Goal: Navigation & Orientation: Find specific page/section

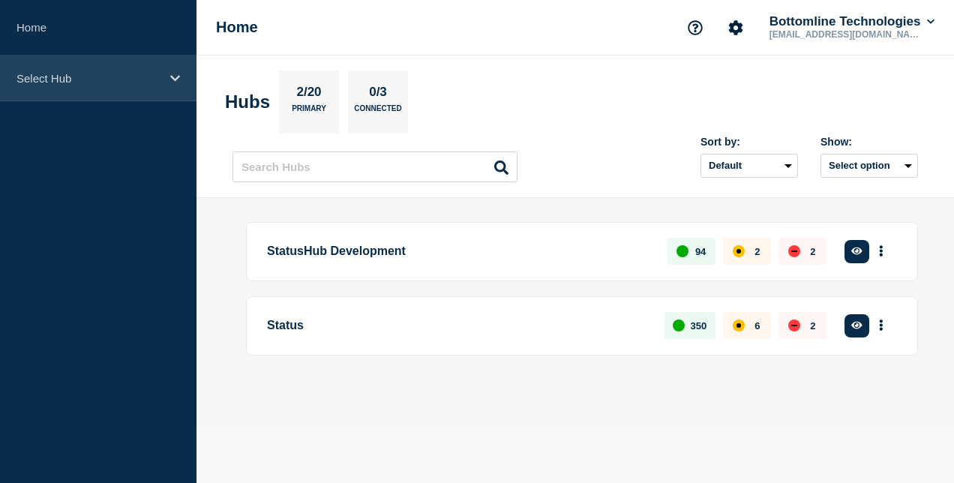
click at [142, 95] on div "Select Hub" at bounding box center [98, 78] width 196 height 46
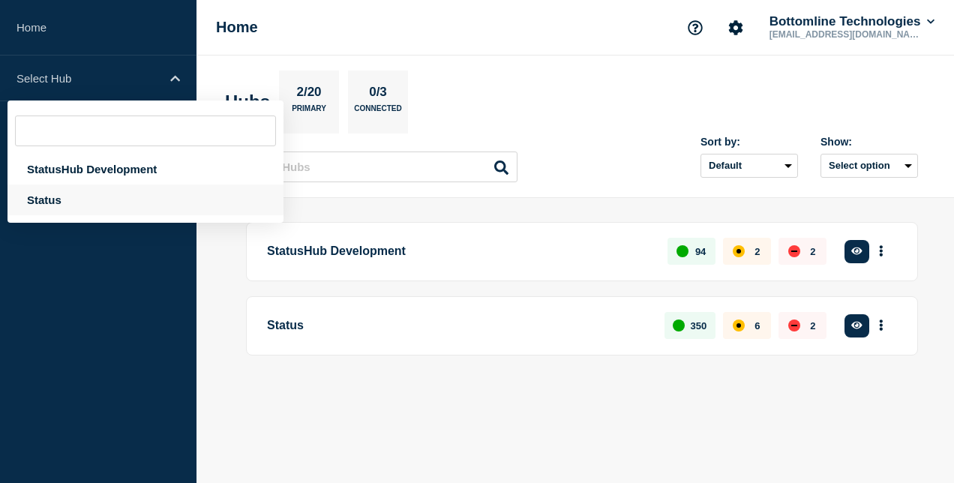
click at [120, 199] on div "Status" at bounding box center [145, 199] width 276 height 31
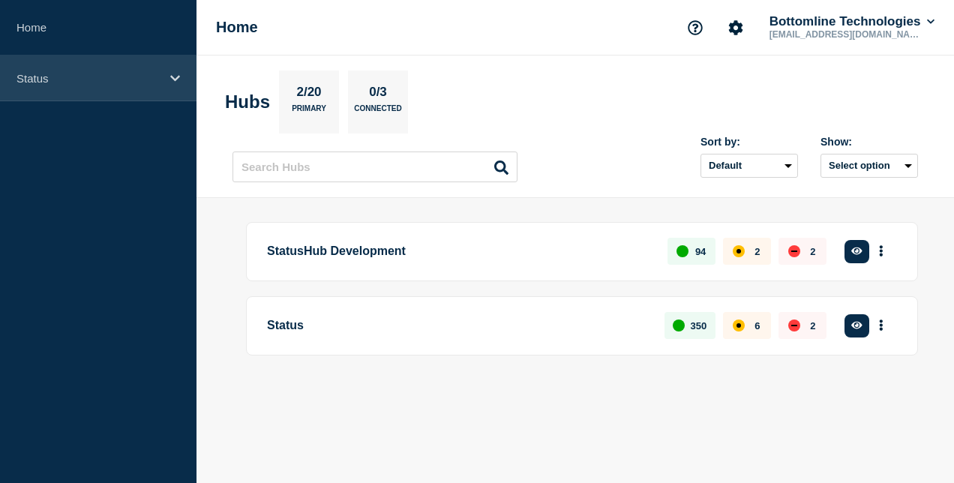
click at [144, 95] on div "Status" at bounding box center [98, 78] width 196 height 46
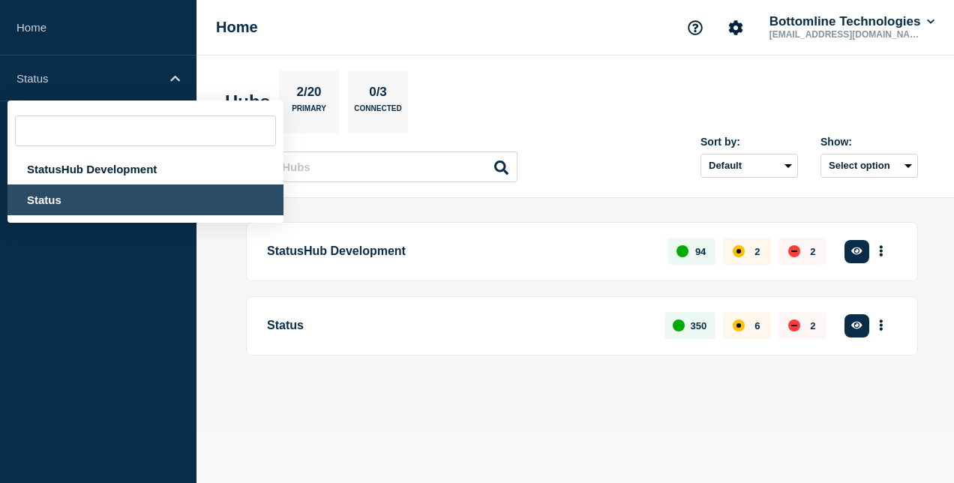
click at [127, 192] on div "Status" at bounding box center [145, 199] width 276 height 31
click at [221, 309] on main "StatusHub Development 94 2 2 Create incident See overview Status 350 6 2 Create…" at bounding box center [574, 314] width 757 height 232
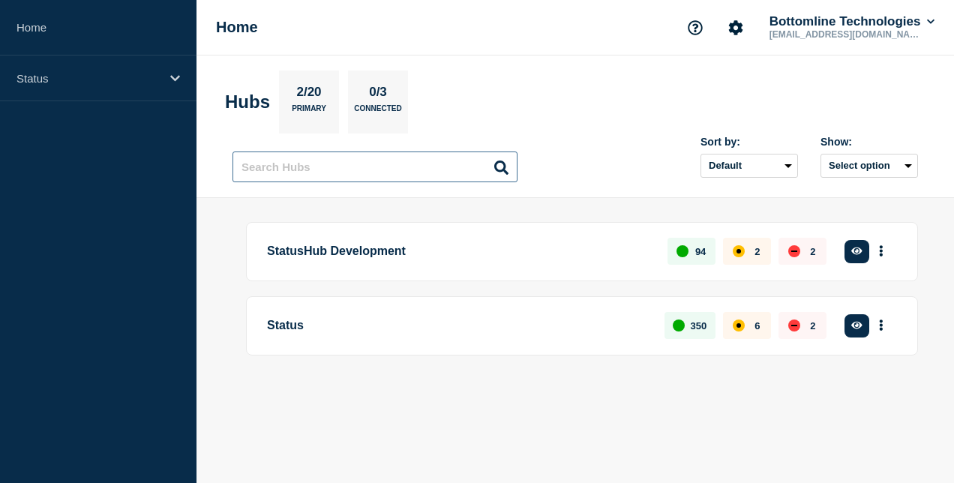
click at [319, 170] on input "text" at bounding box center [374, 166] width 285 height 31
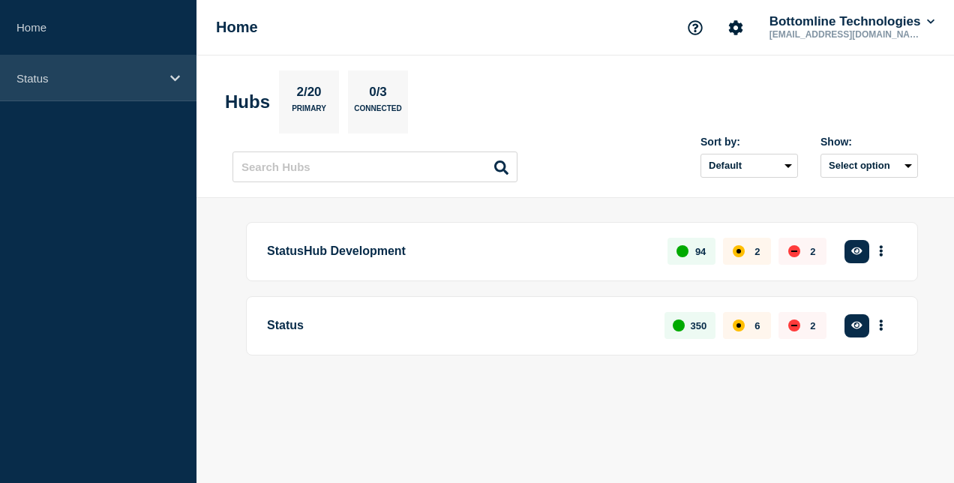
click at [177, 88] on div "Status" at bounding box center [98, 78] width 196 height 46
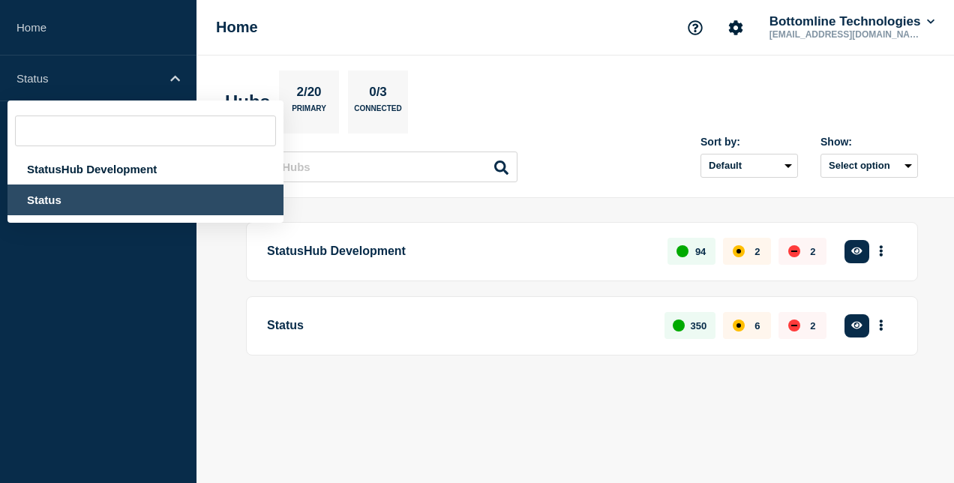
click at [160, 192] on div "Status" at bounding box center [145, 199] width 276 height 31
click at [227, 319] on main "StatusHub Development 94 2 2 Create incident See overview Status 350 6 2 Create…" at bounding box center [574, 314] width 757 height 232
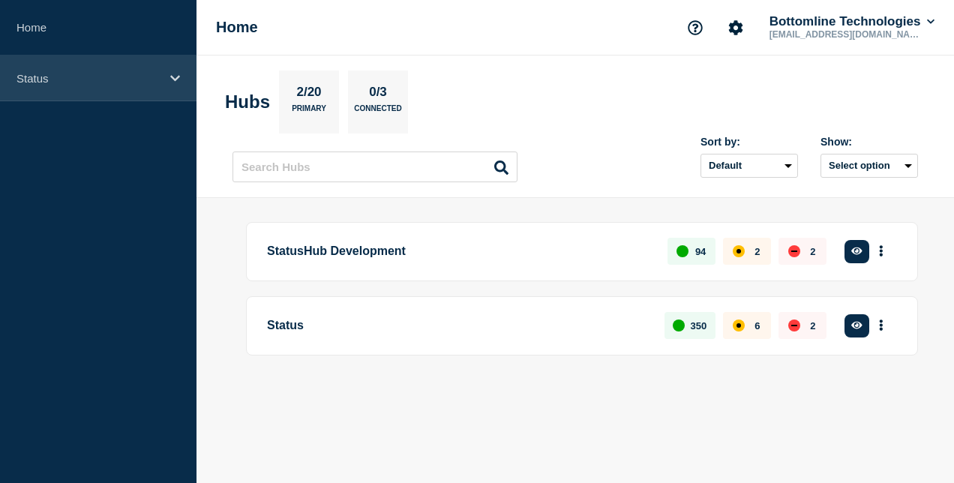
click at [174, 73] on icon at bounding box center [175, 78] width 10 height 11
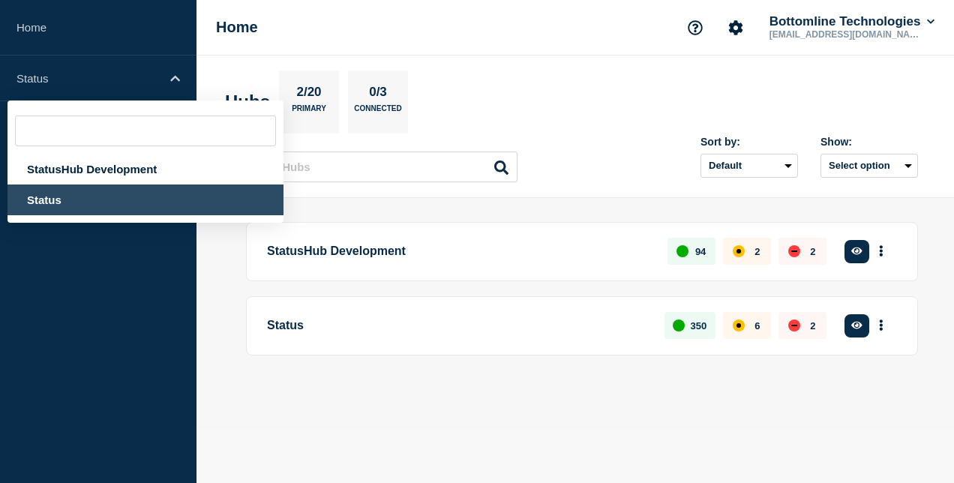
click at [151, 198] on div "Status" at bounding box center [145, 199] width 276 height 31
click at [492, 87] on section "Hubs 2/20 Primary 0/3 Connected" at bounding box center [575, 101] width 700 height 63
